Goal: Check status: Check status

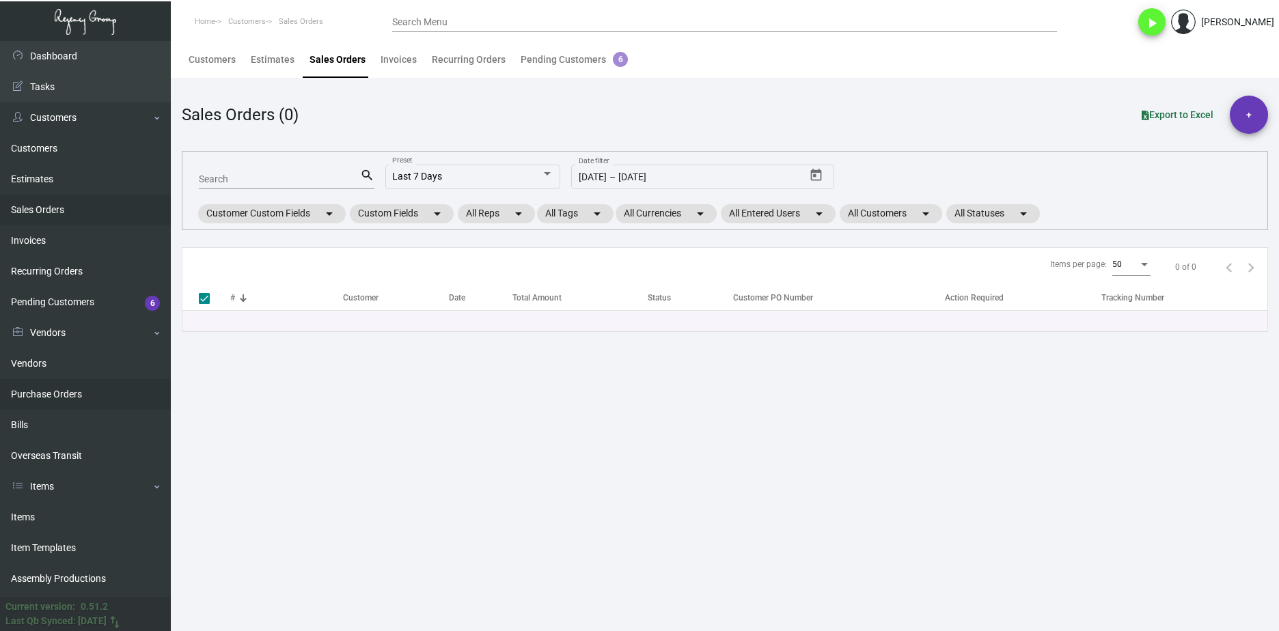
click at [122, 388] on link "Purchase Orders" at bounding box center [85, 394] width 171 height 31
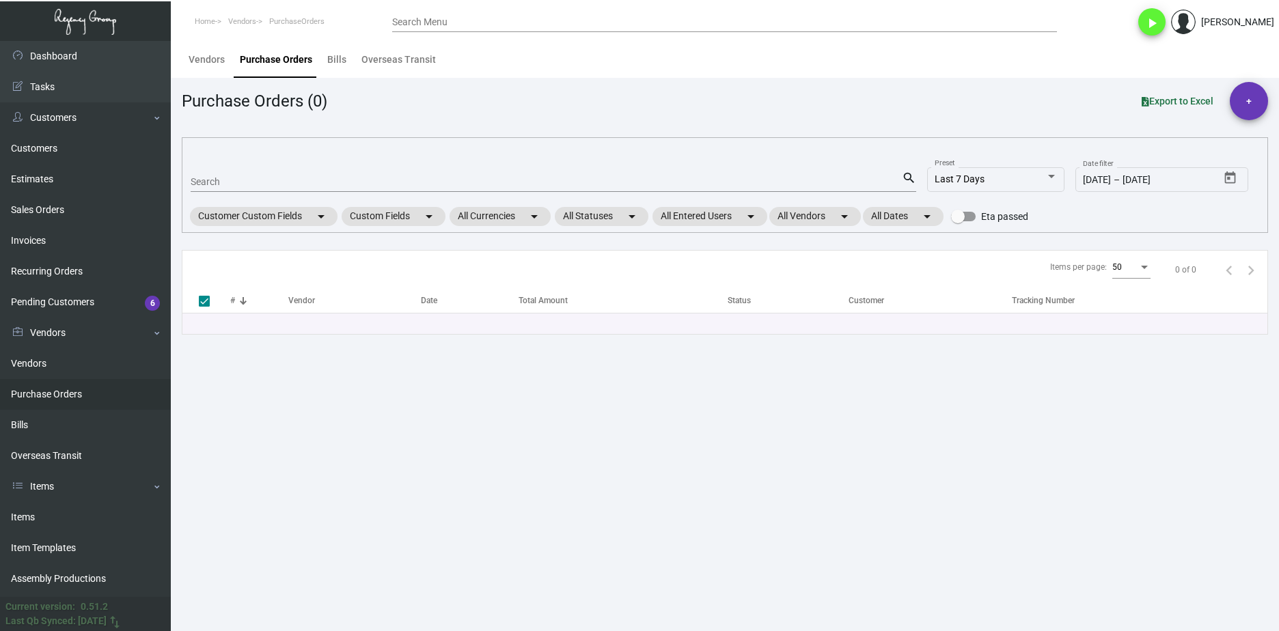
click at [232, 192] on mat-form-field "Search search" at bounding box center [554, 181] width 726 height 42
click at [232, 184] on input "Search" at bounding box center [546, 182] width 711 height 11
paste input "104723"
type input "104723"
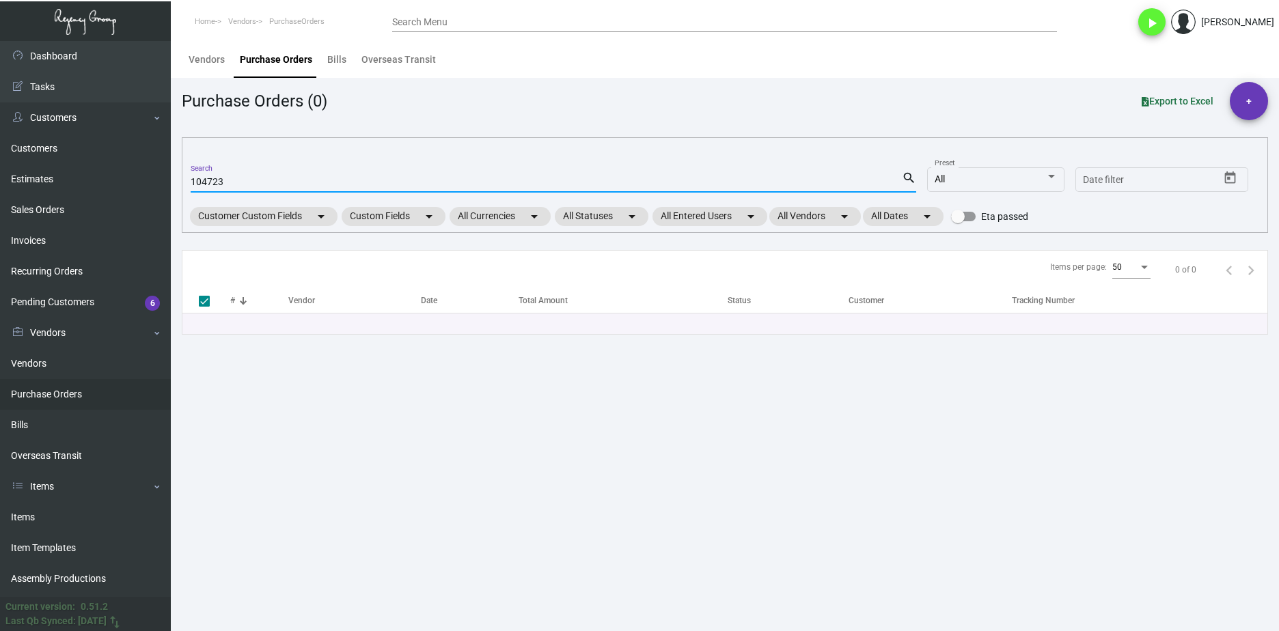
checkbox input "false"
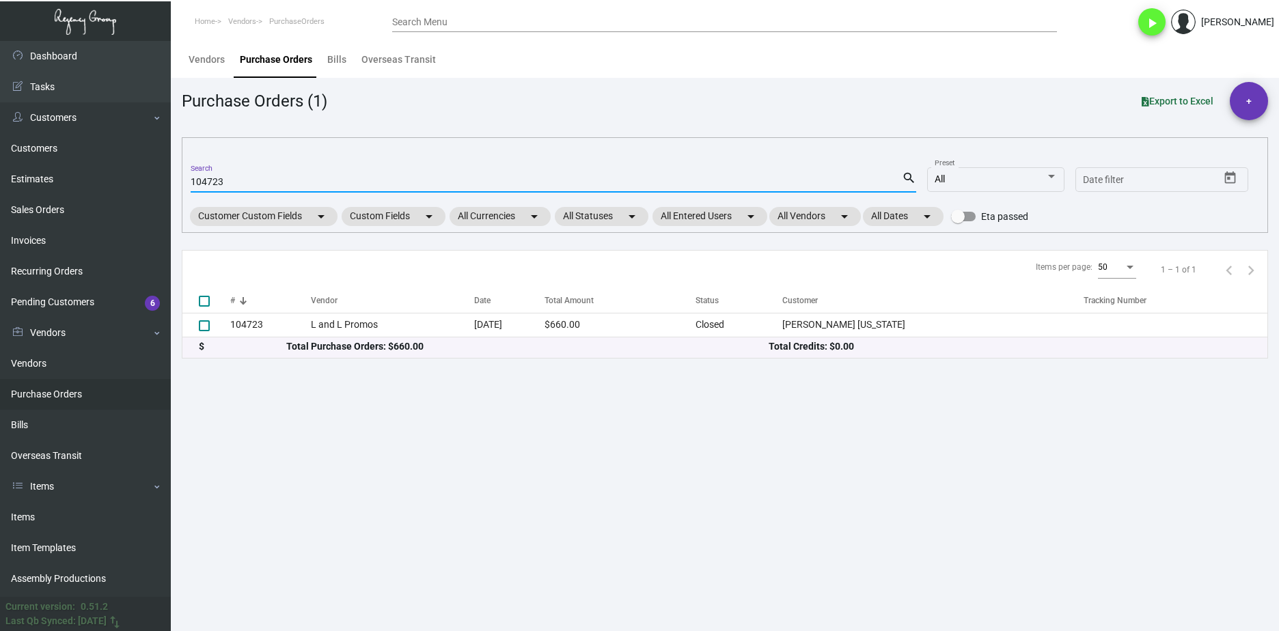
type input "104723"
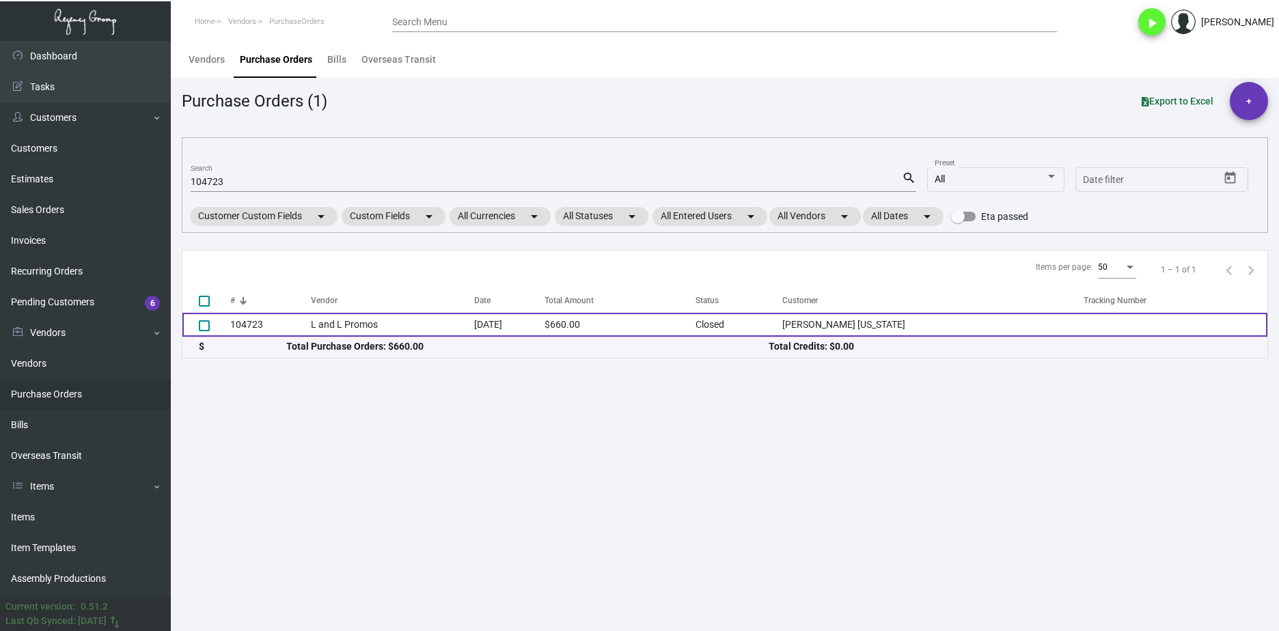
click at [368, 316] on td "L and L Promos" at bounding box center [393, 325] width 164 height 24
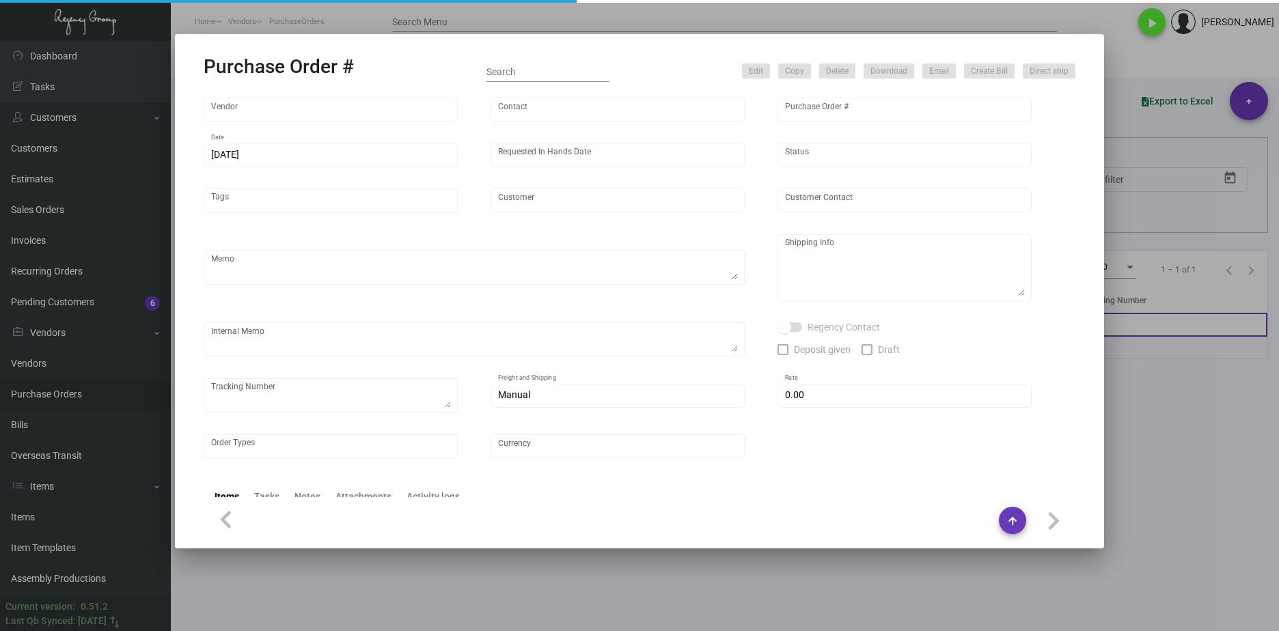
type input "L and L Promos"
type input "[PERSON_NAME]"
type input "104723"
type input "[DATE]"
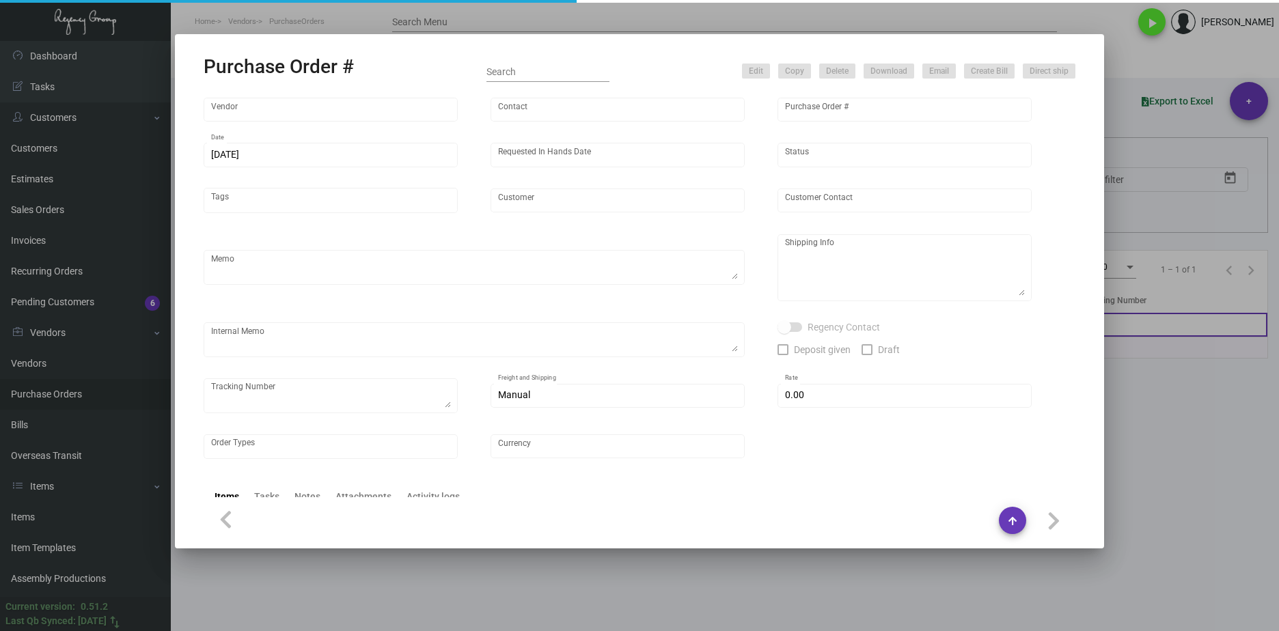
type input "[PERSON_NAME] [US_STATE]"
type textarea "FIRM IHD."
type textarea "Regency Group NJ - [PERSON_NAME] [STREET_ADDRESS]"
checkbox input "true"
type input "$ 0.00"
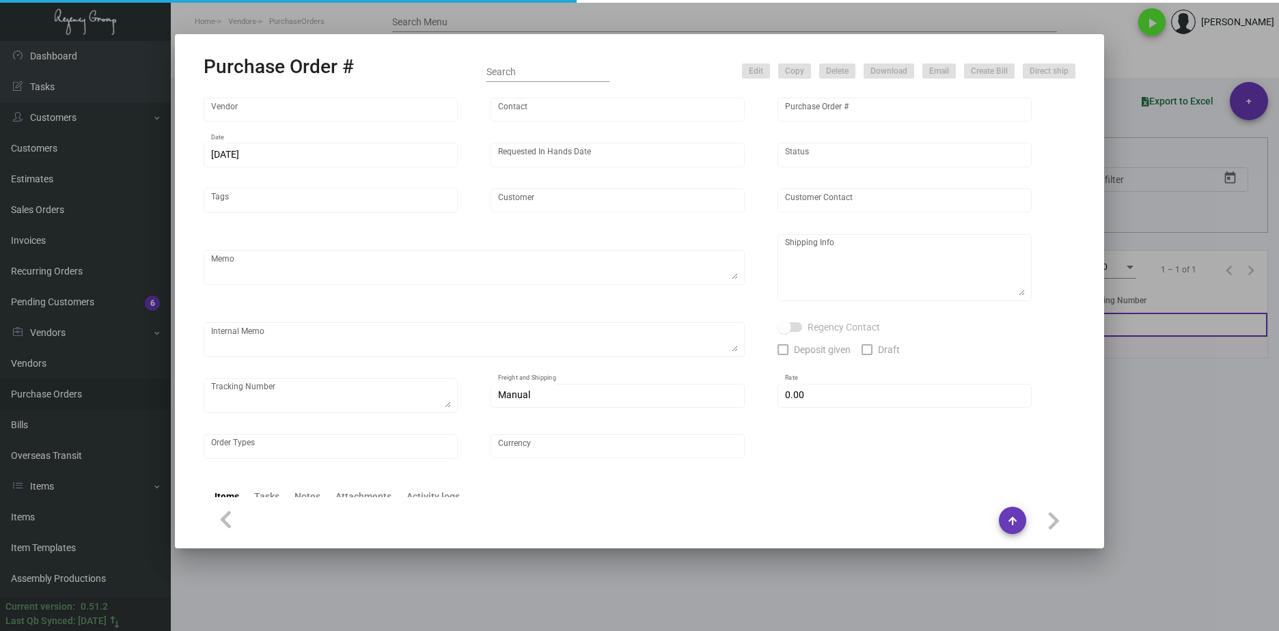
type input "United States Dollar $"
